Goal: Find specific page/section: Find specific page/section

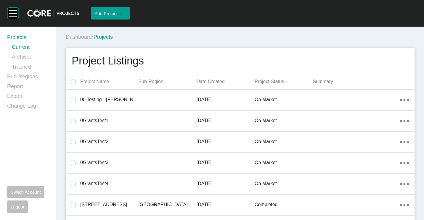
click at [243, 38] on div "Dashboard › Projects" at bounding box center [241, 36] width 351 height 7
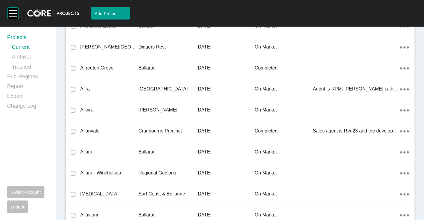
scroll to position [4275, 0]
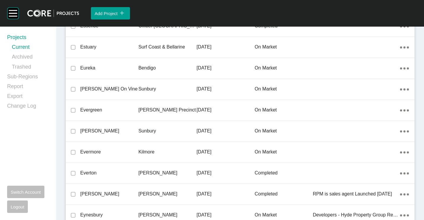
drag, startPoint x: 146, startPoint y: 104, endPoint x: 272, endPoint y: 140, distance: 131.5
click at [146, 104] on div "[PERSON_NAME] Precinct" at bounding box center [167, 110] width 58 height 18
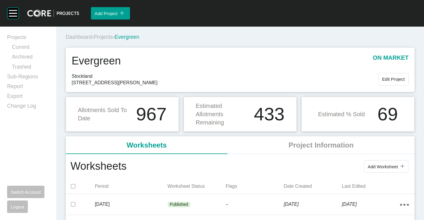
drag, startPoint x: 105, startPoint y: 37, endPoint x: 147, endPoint y: 18, distance: 46.1
click at [106, 37] on span "Projects" at bounding box center [102, 37] width 19 height 6
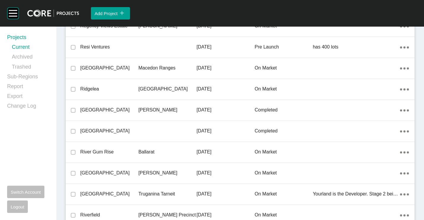
scroll to position [10220, 0]
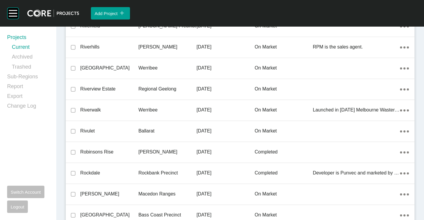
drag, startPoint x: 98, startPoint y: 109, endPoint x: 293, endPoint y: 7, distance: 220.3
click at [99, 109] on p "Riverwalk" at bounding box center [109, 110] width 58 height 7
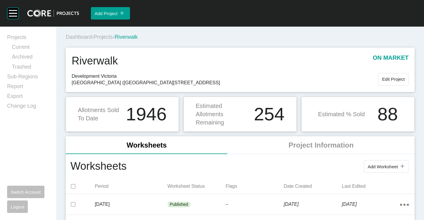
scroll to position [30, 0]
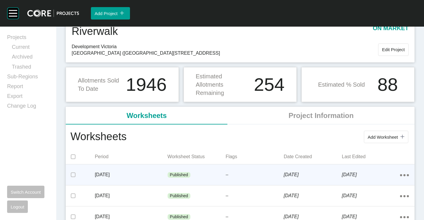
click at [208, 175] on div "Published" at bounding box center [196, 175] width 58 height 18
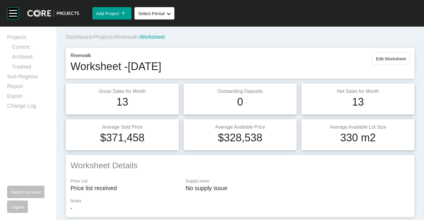
click at [107, 38] on span "Projects" at bounding box center [102, 37] width 19 height 6
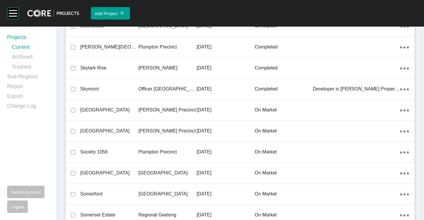
scroll to position [11396, 0]
